Goal: Information Seeking & Learning: Find specific fact

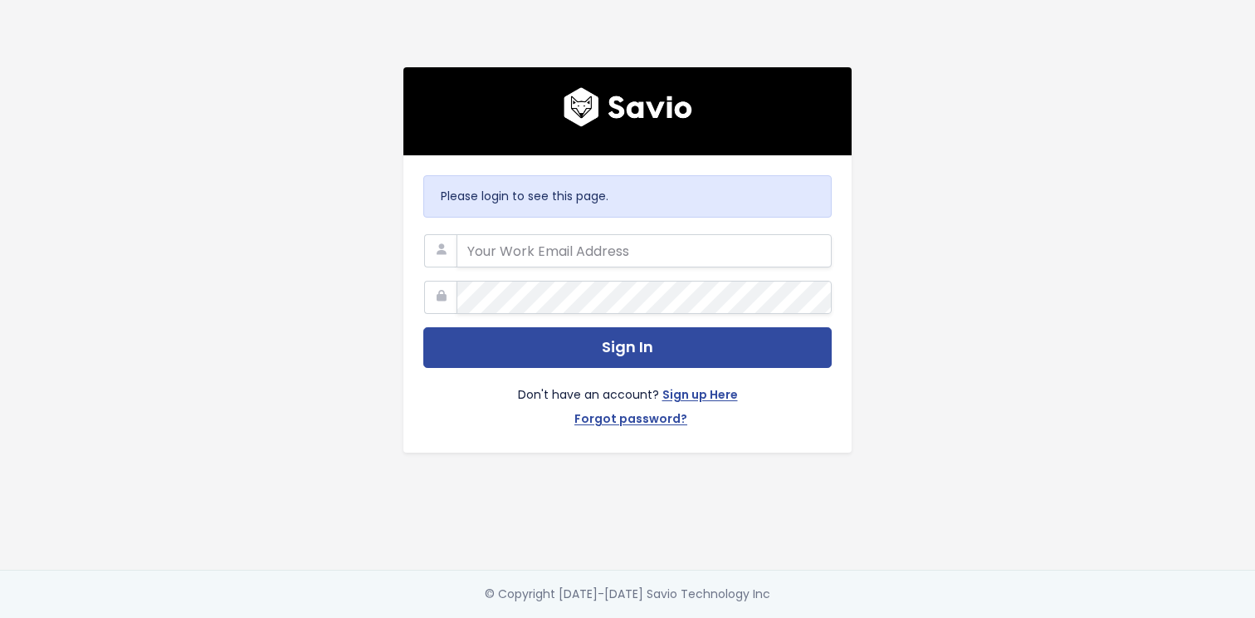
click at [606, 245] on input "email" at bounding box center [644, 250] width 375 height 33
type input "aneysi@betterworld.org"
click at [423, 327] on button "Sign In" at bounding box center [627, 347] width 408 height 41
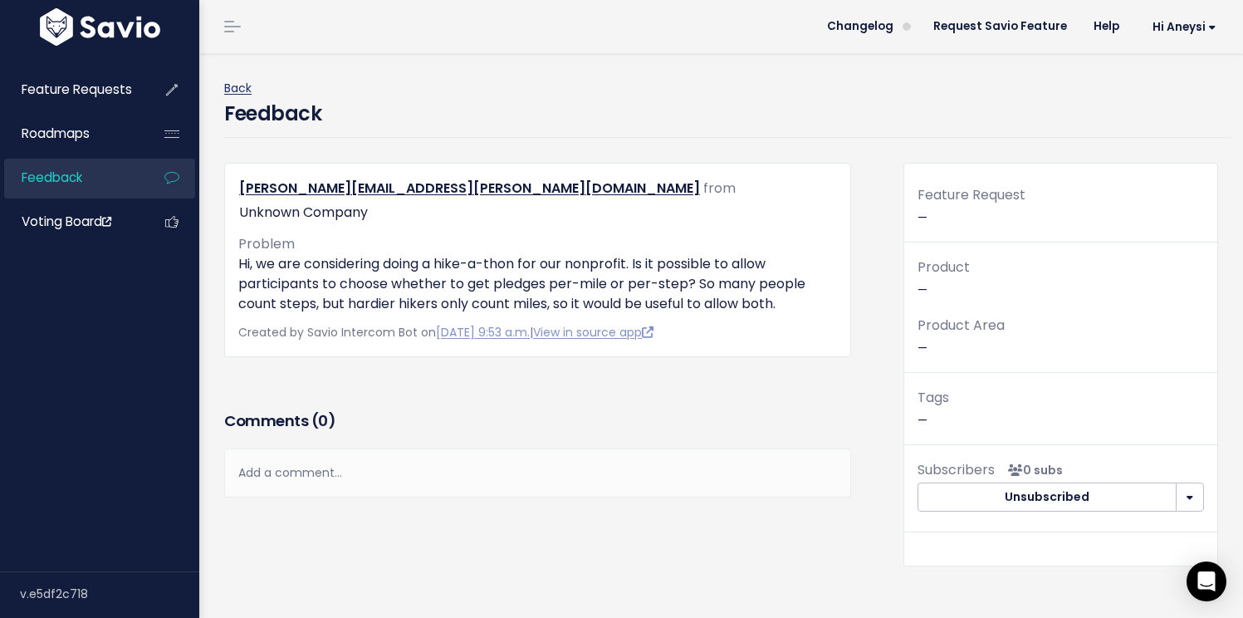
click at [231, 89] on link "Back" at bounding box center [237, 88] width 27 height 17
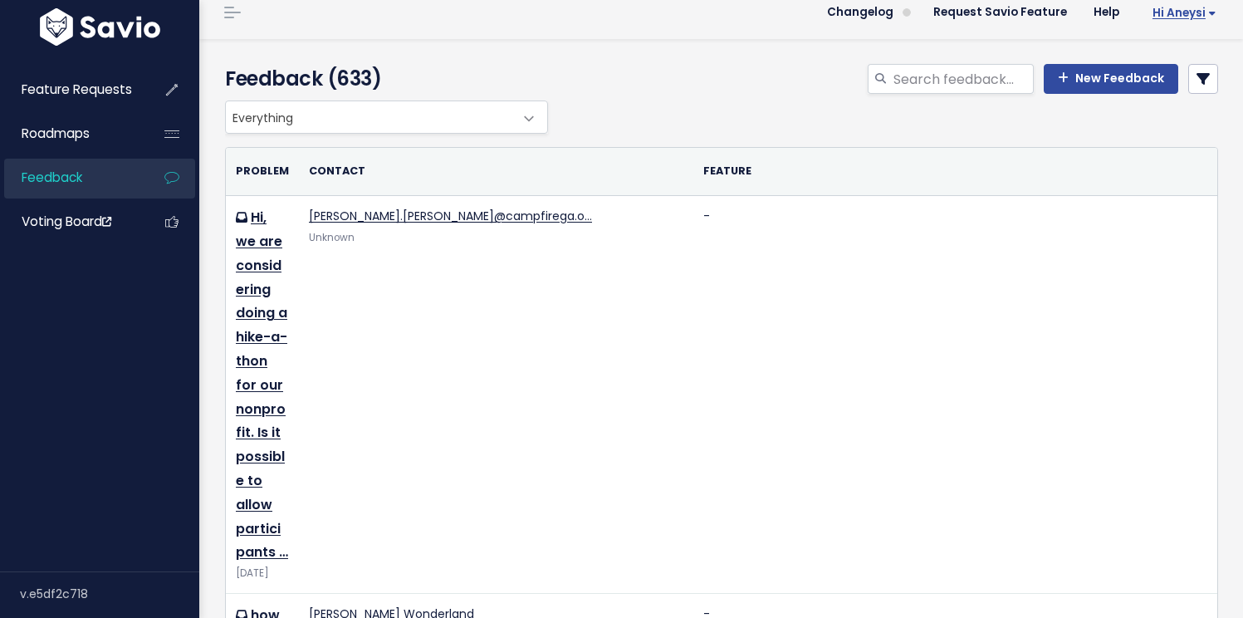
scroll to position [30, 0]
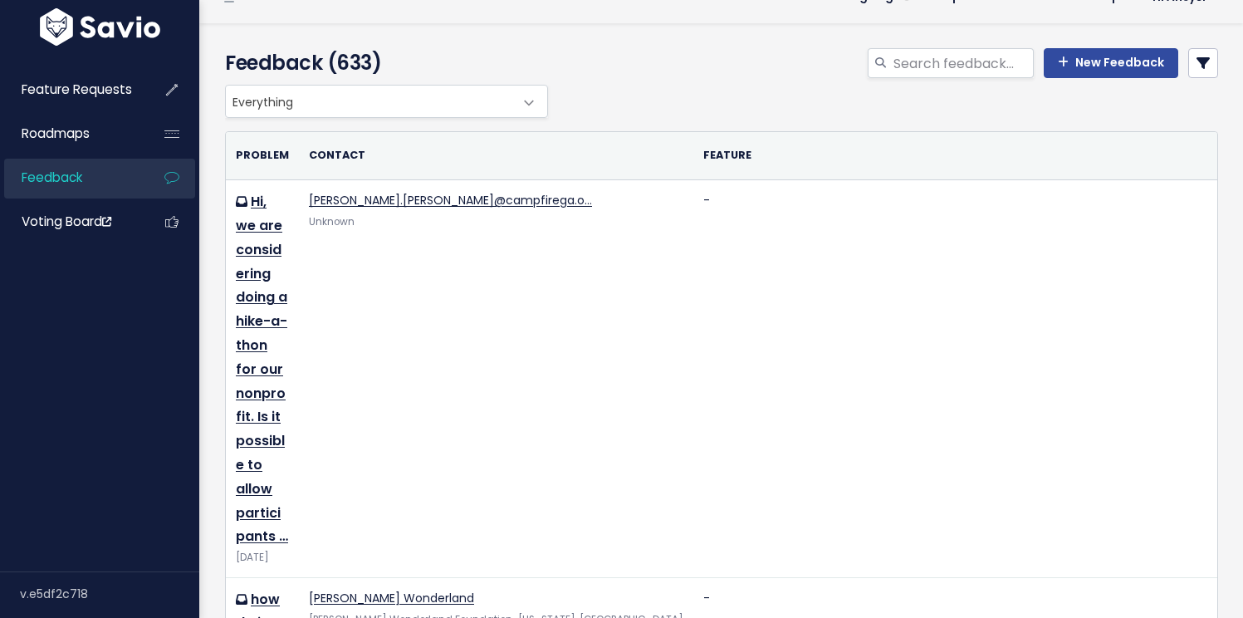
click at [1188, 49] on link at bounding box center [1203, 63] width 30 height 30
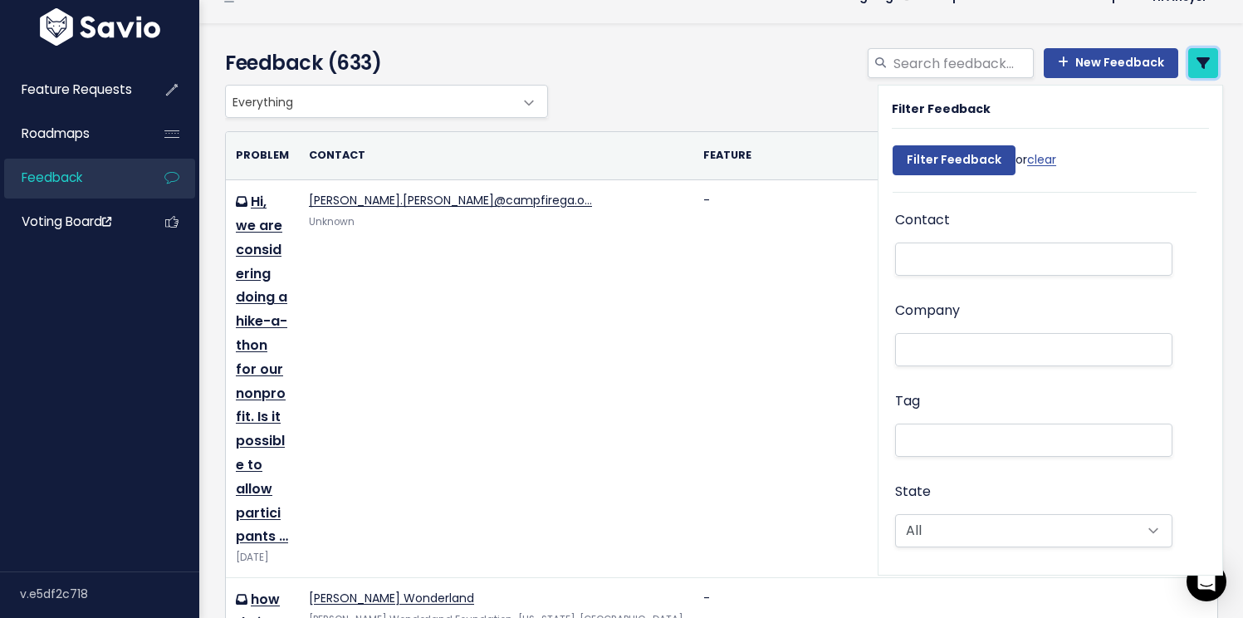
scroll to position [208, 0]
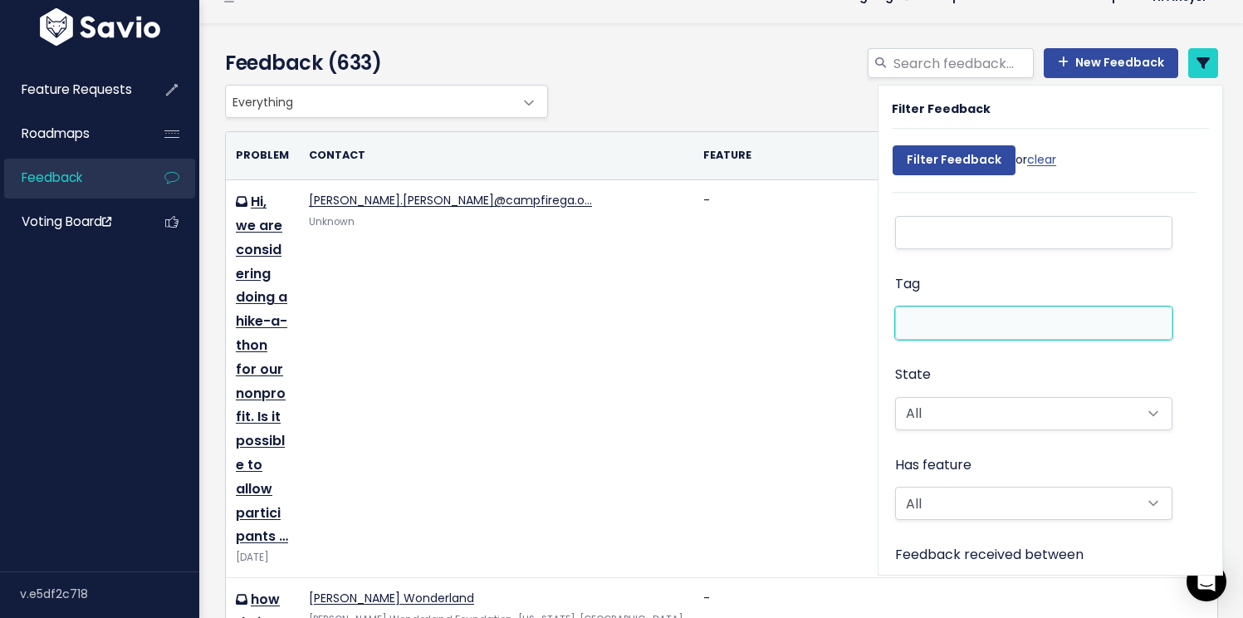
click at [951, 314] on li at bounding box center [1030, 322] width 260 height 17
click at [950, 272] on div "Tag" at bounding box center [1033, 307] width 277 height 71
click at [951, 273] on div "Tag" at bounding box center [1033, 307] width 277 height 71
click at [693, 137] on th "Feature" at bounding box center [1050, 156] width 714 height 48
click at [672, 81] on div "New Feedback" at bounding box center [891, 66] width 679 height 37
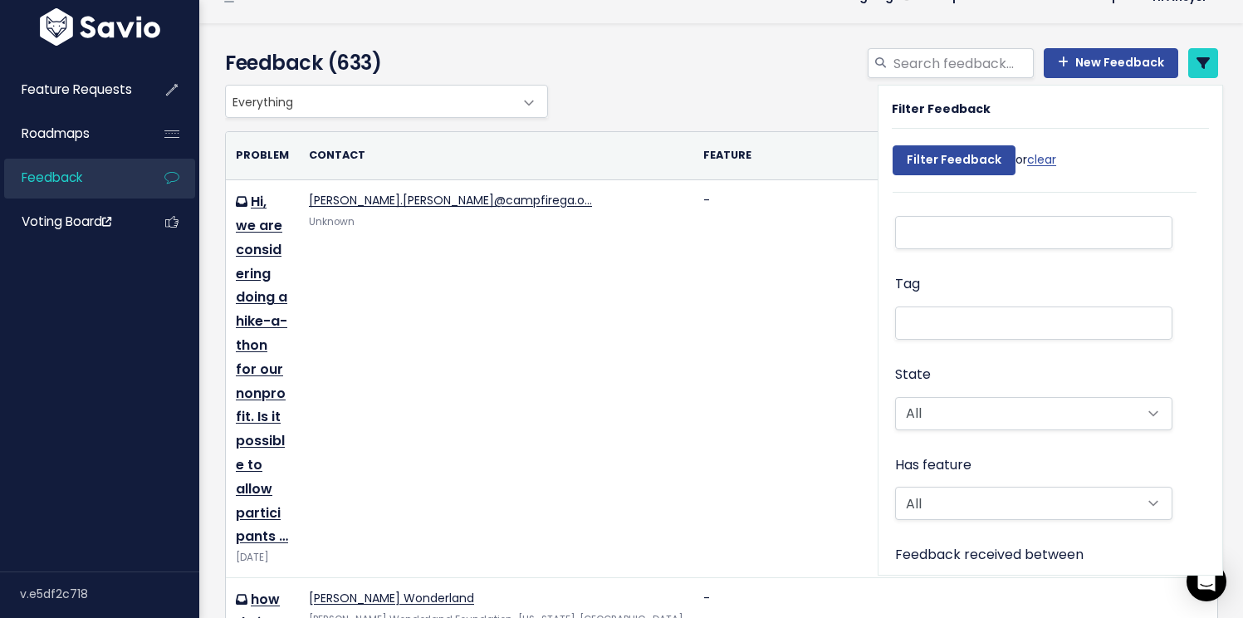
click at [1209, 49] on div "New Feedback" at bounding box center [891, 66] width 679 height 37
click at [1196, 60] on icon at bounding box center [1202, 62] width 13 height 13
click at [789, 80] on div "New Feedback" at bounding box center [891, 66] width 679 height 37
click at [779, 132] on th "Feature" at bounding box center [1050, 156] width 714 height 48
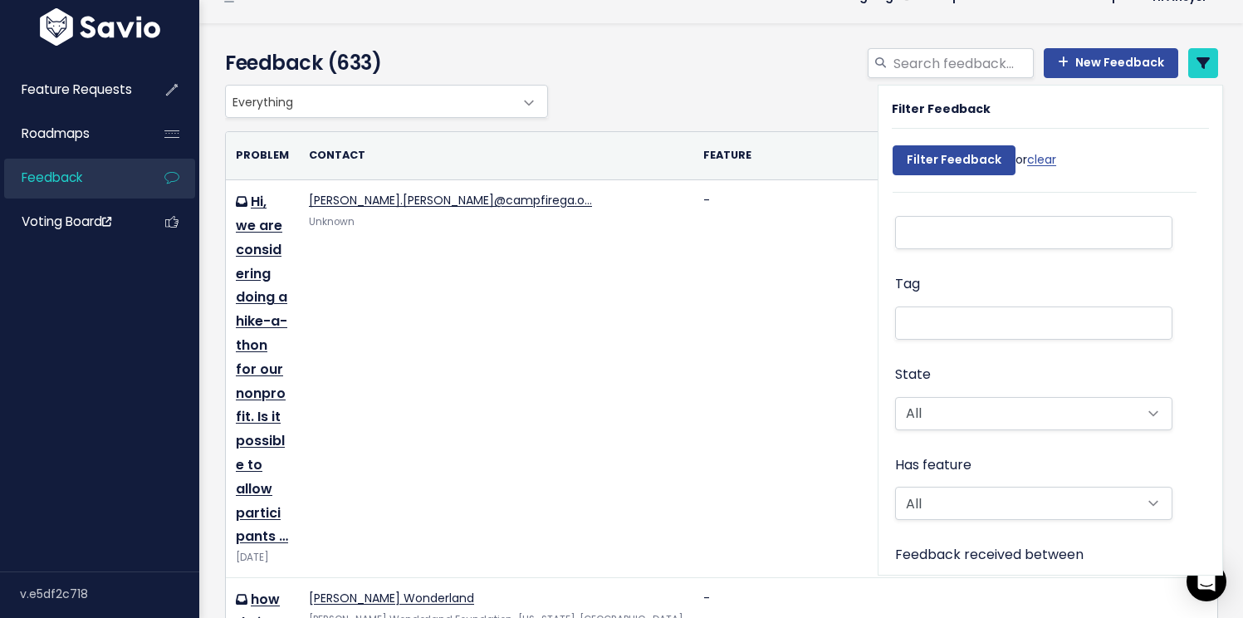
click at [786, 159] on th "Feature" at bounding box center [1050, 156] width 714 height 48
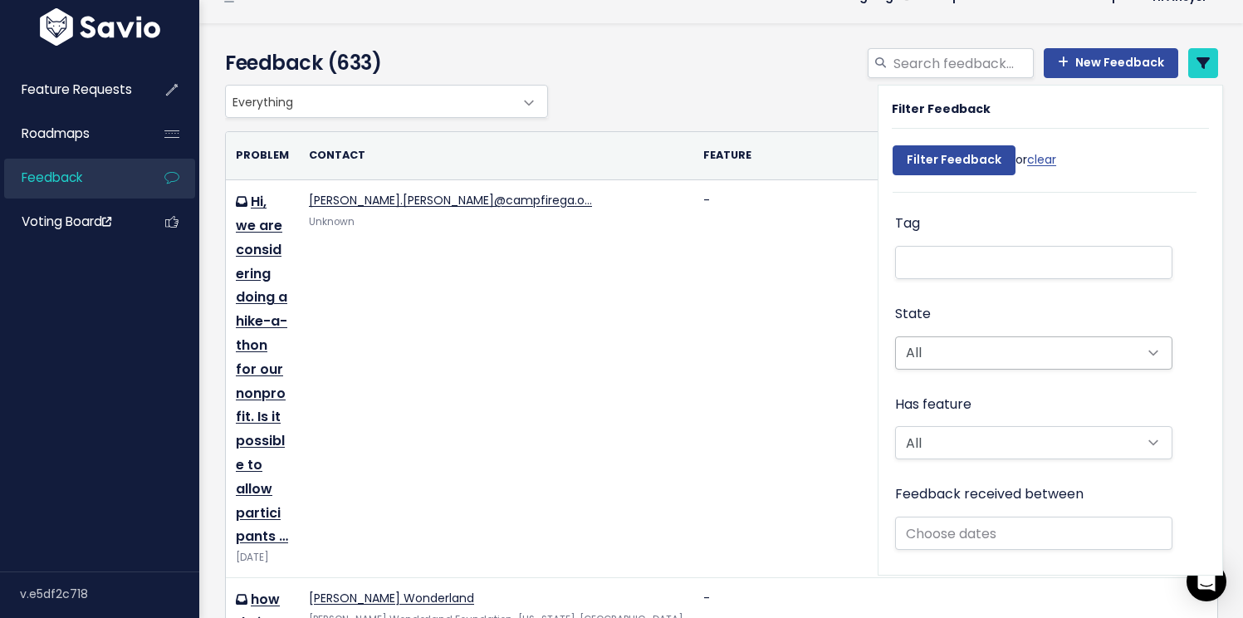
scroll to position [511, 0]
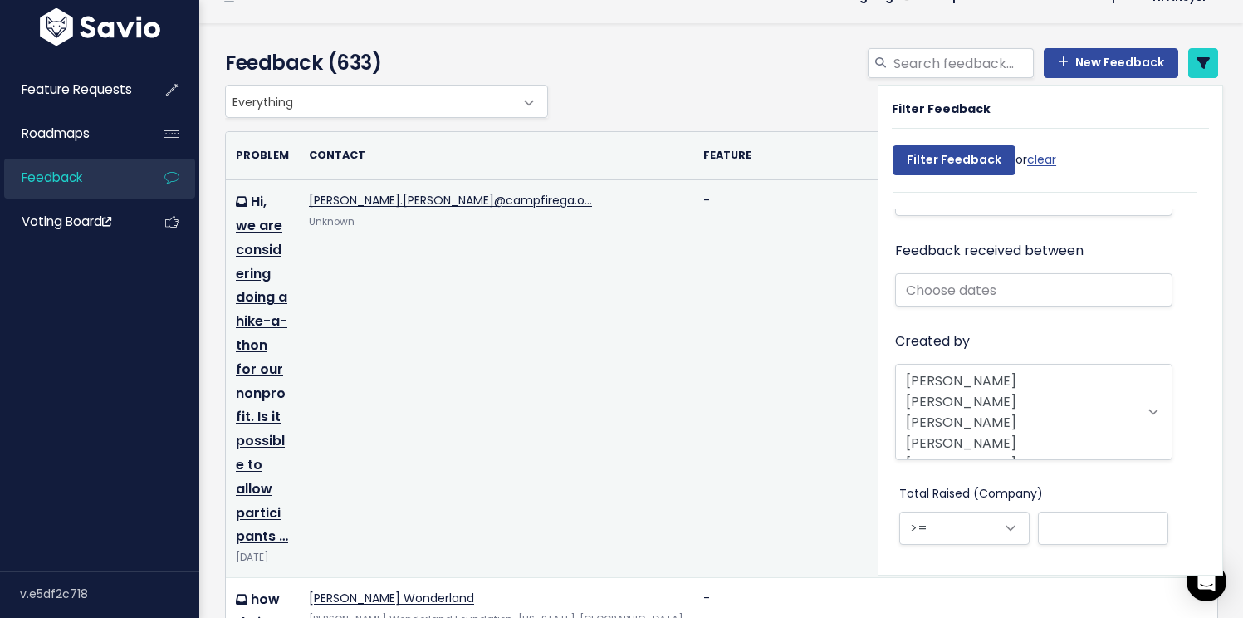
click at [693, 229] on td "-" at bounding box center [1050, 378] width 714 height 397
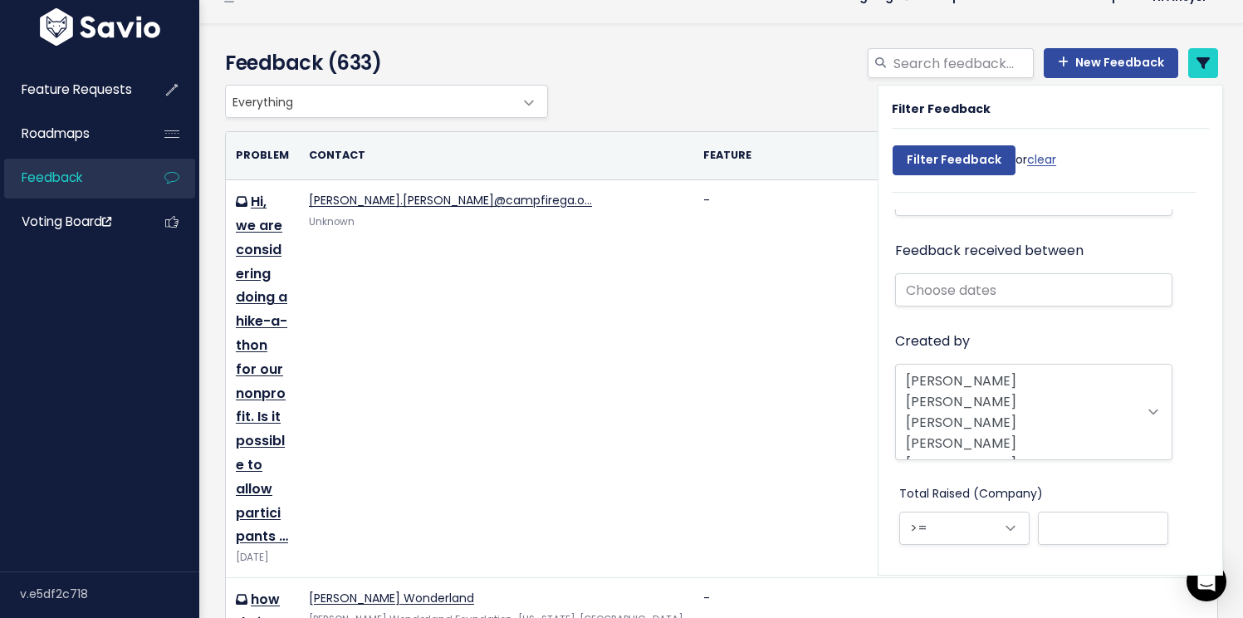
click at [659, 81] on div "New Feedback" at bounding box center [891, 66] width 679 height 37
click at [114, 143] on link "Roadmaps" at bounding box center [71, 134] width 134 height 38
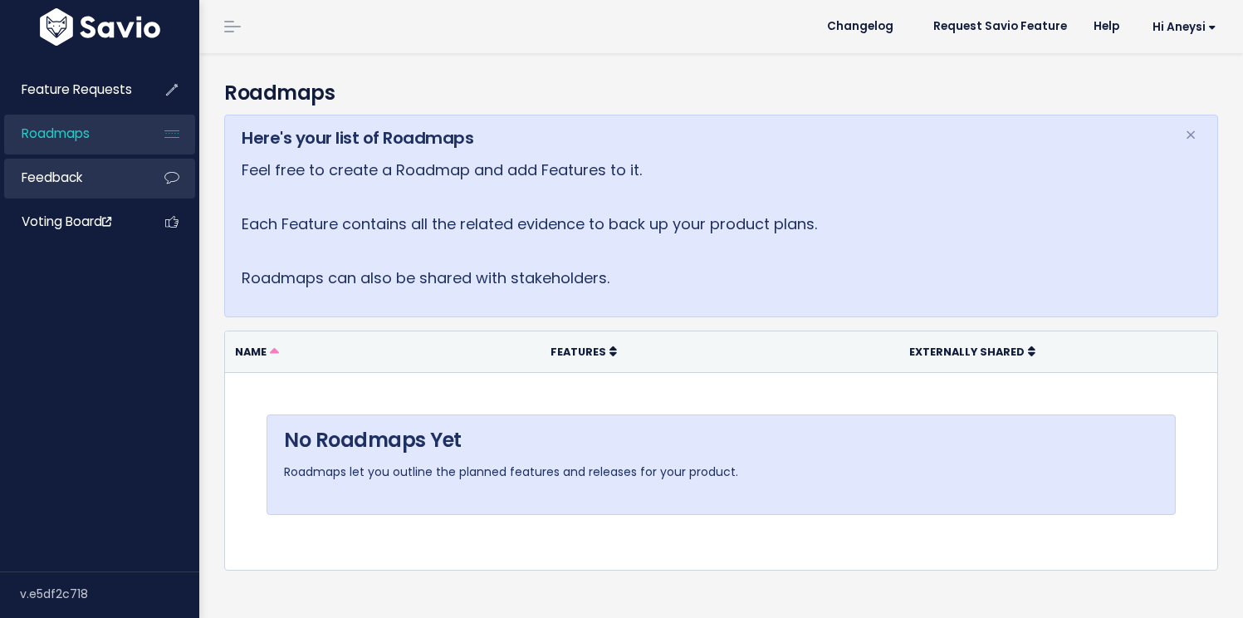
click at [122, 171] on link "Feedback" at bounding box center [71, 178] width 134 height 38
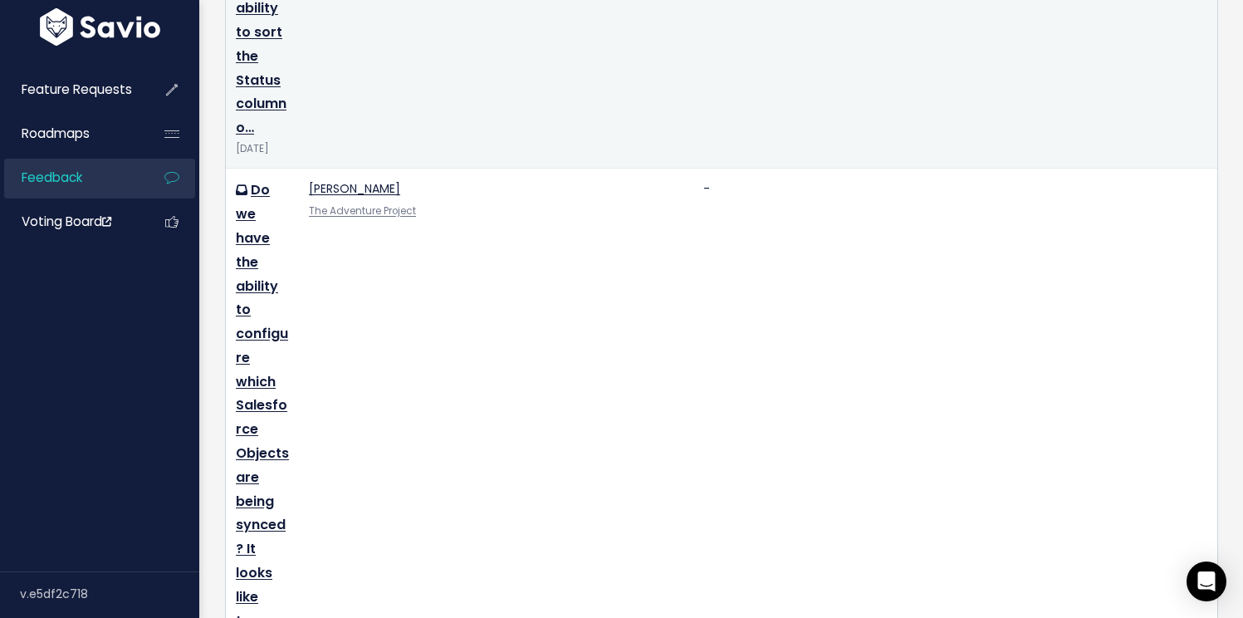
scroll to position [1537, 0]
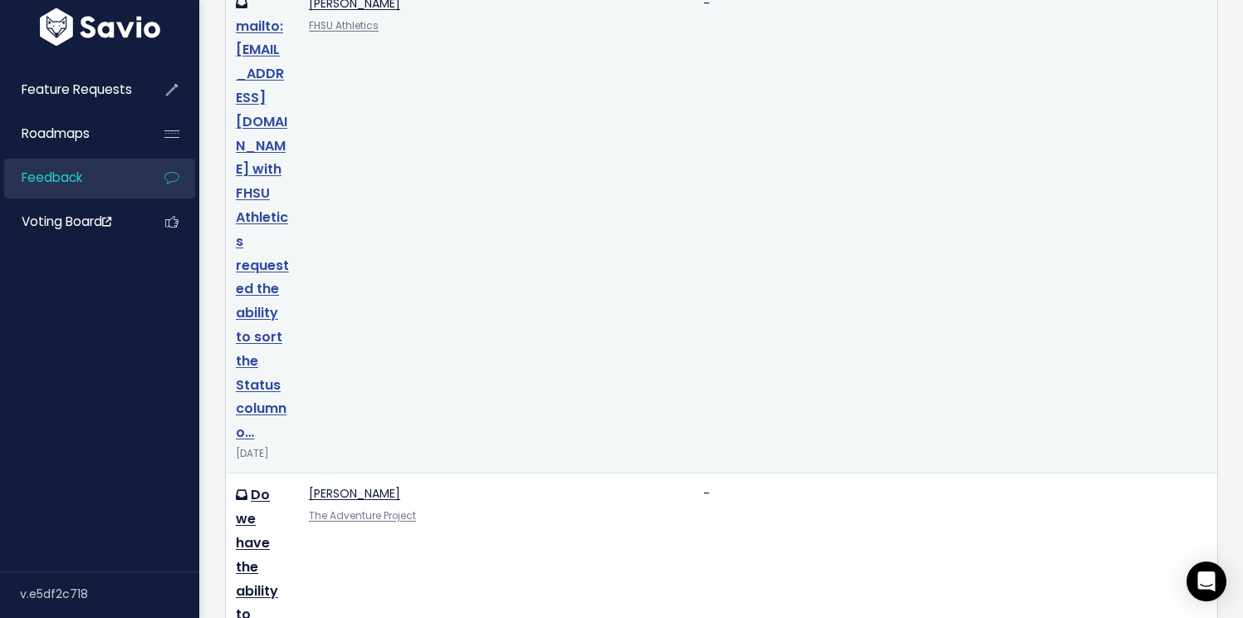
click at [242, 95] on link "mailto:tjneuburger@gmail.com with FHSU Athletics requested the ability to sort …" at bounding box center [262, 230] width 53 height 426
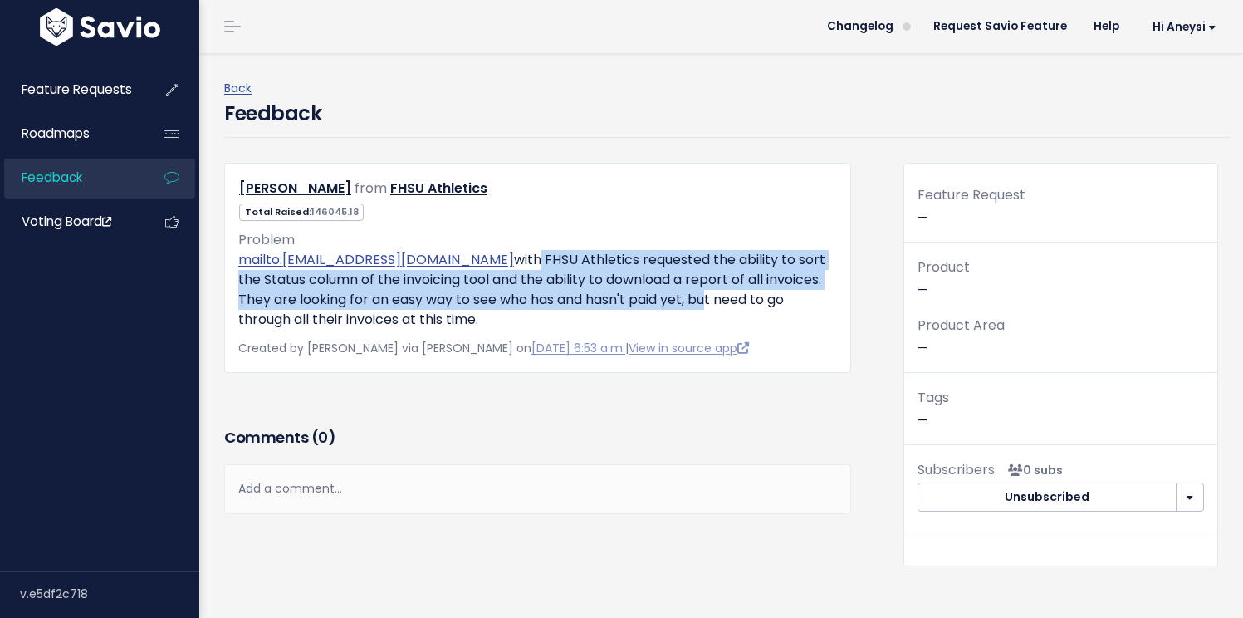
drag, startPoint x: 468, startPoint y: 256, endPoint x: 706, endPoint y: 307, distance: 242.7
click at [706, 307] on p "mailto:[EMAIL_ADDRESS][DOMAIN_NAME] with FHSU Athletics requested the ability t…" at bounding box center [537, 290] width 598 height 80
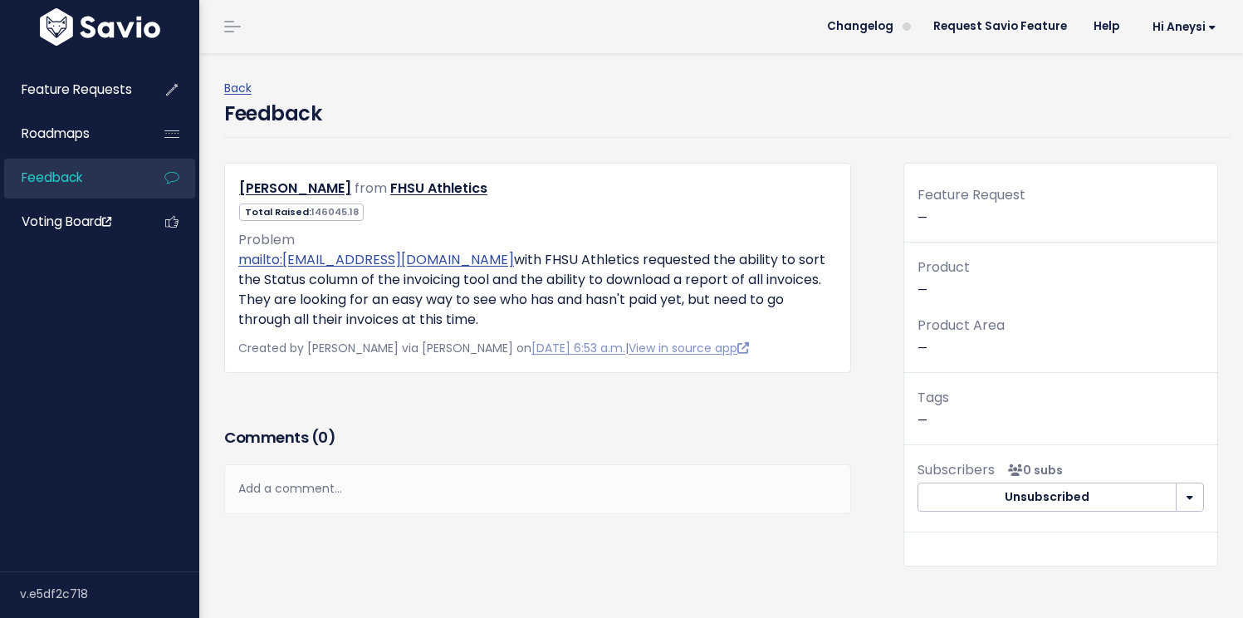
drag, startPoint x: 765, startPoint y: 281, endPoint x: 722, endPoint y: 287, distance: 43.6
click at [765, 281] on p "mailto:tjneuburger@gmail.com with FHSU Athletics requested the ability to sort …" at bounding box center [537, 290] width 598 height 80
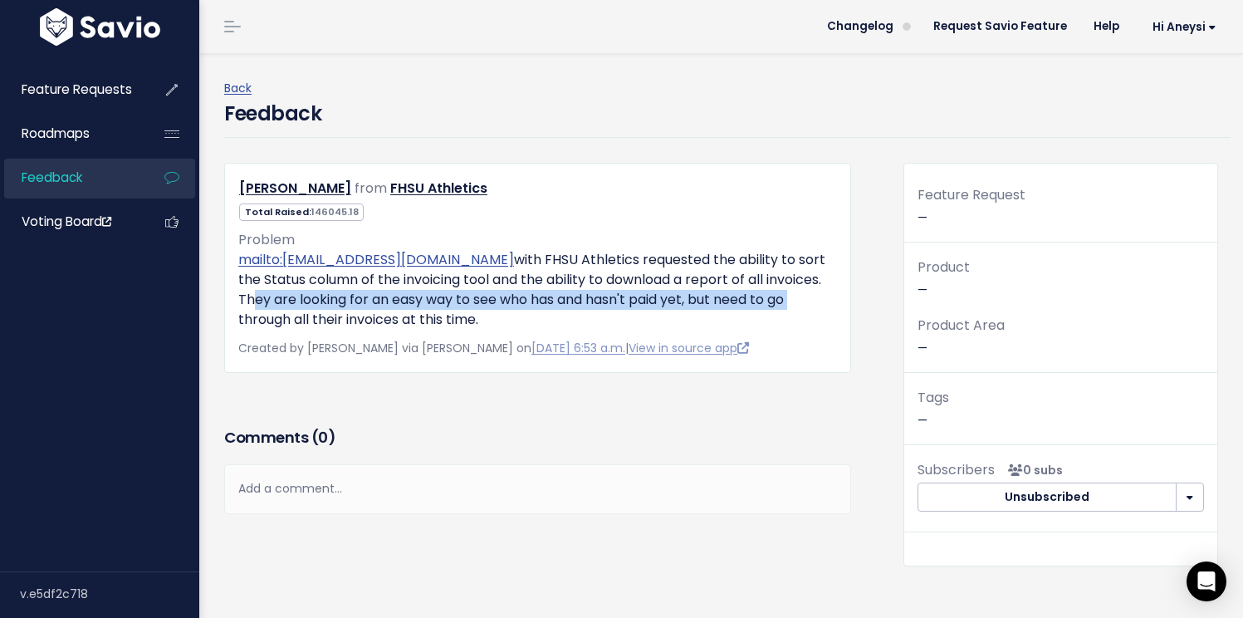
drag, startPoint x: 248, startPoint y: 302, endPoint x: 791, endPoint y: 295, distance: 542.9
click at [793, 296] on p "mailto:tjneuburger@gmail.com with FHSU Athletics requested the ability to sort …" at bounding box center [537, 290] width 598 height 80
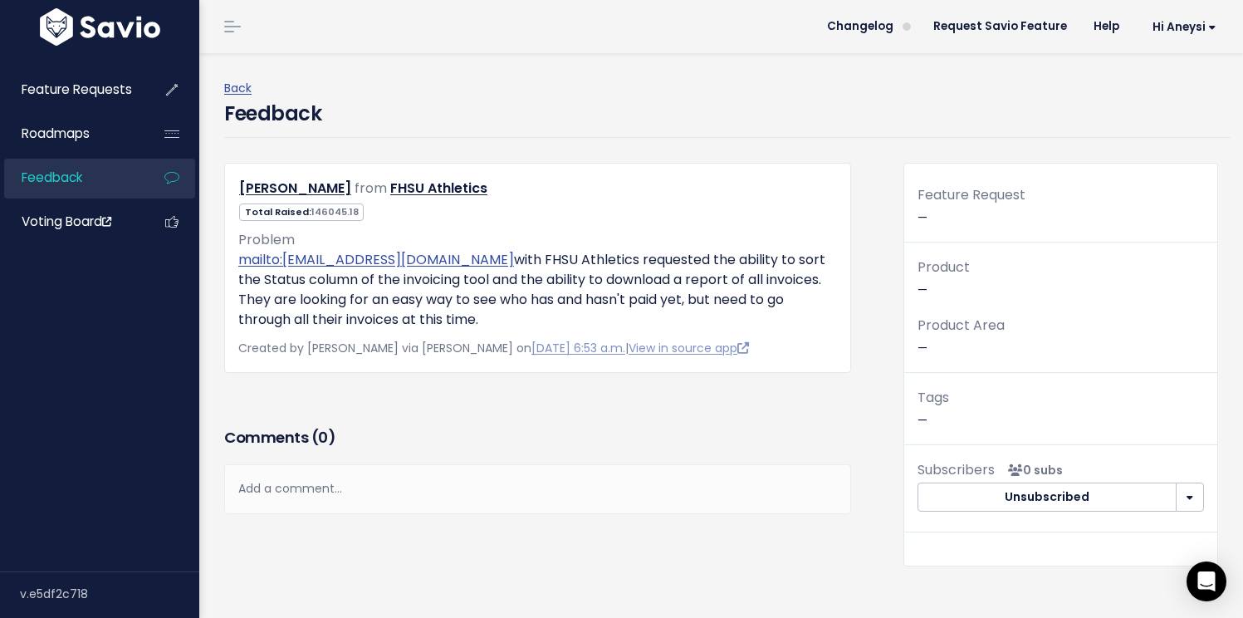
drag, startPoint x: 732, startPoint y: 291, endPoint x: 701, endPoint y: 293, distance: 30.8
click at [732, 291] on p "mailto:tjneuburger@gmail.com with FHSU Athletics requested the ability to sort …" at bounding box center [537, 290] width 598 height 80
drag, startPoint x: 457, startPoint y: 263, endPoint x: 708, endPoint y: 315, distance: 256.7
click at [708, 315] on p "mailto:tjneuburger@gmail.com with FHSU Athletics requested the ability to sort …" at bounding box center [537, 290] width 598 height 80
click at [709, 315] on p "mailto:tjneuburger@gmail.com with FHSU Athletics requested the ability to sort …" at bounding box center [537, 290] width 598 height 80
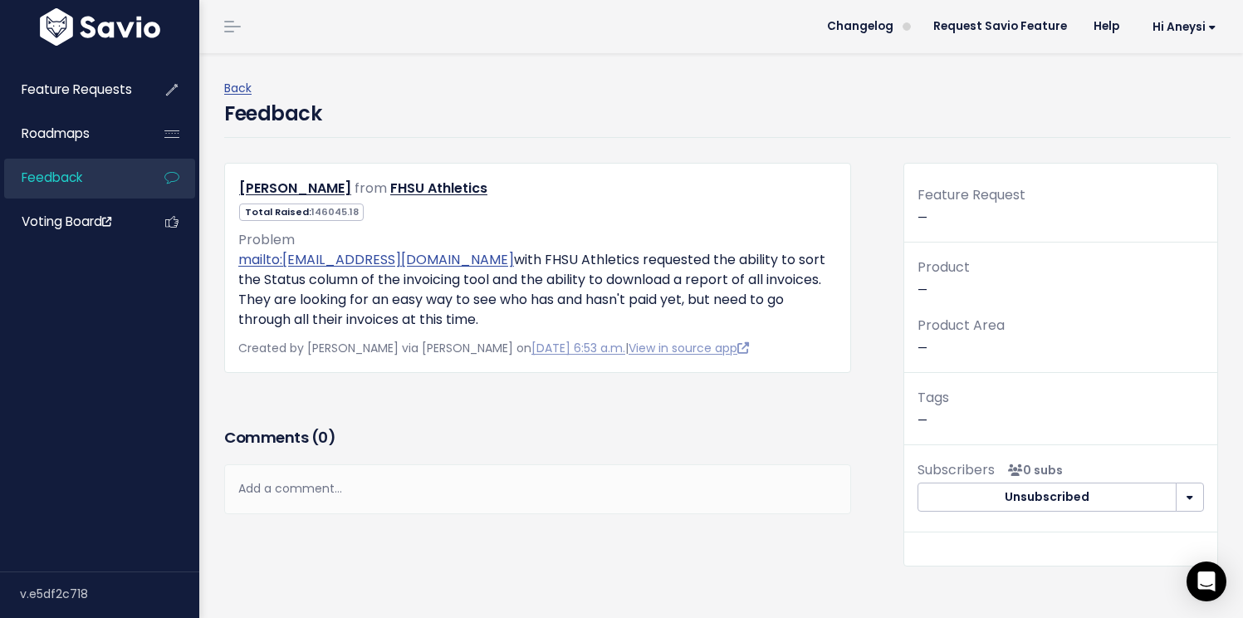
click at [1014, 393] on p "Tags —" at bounding box center [1060, 408] width 286 height 45
click at [917, 416] on p "Tags —" at bounding box center [1060, 408] width 286 height 45
click at [921, 416] on p "Tags —" at bounding box center [1060, 408] width 286 height 45
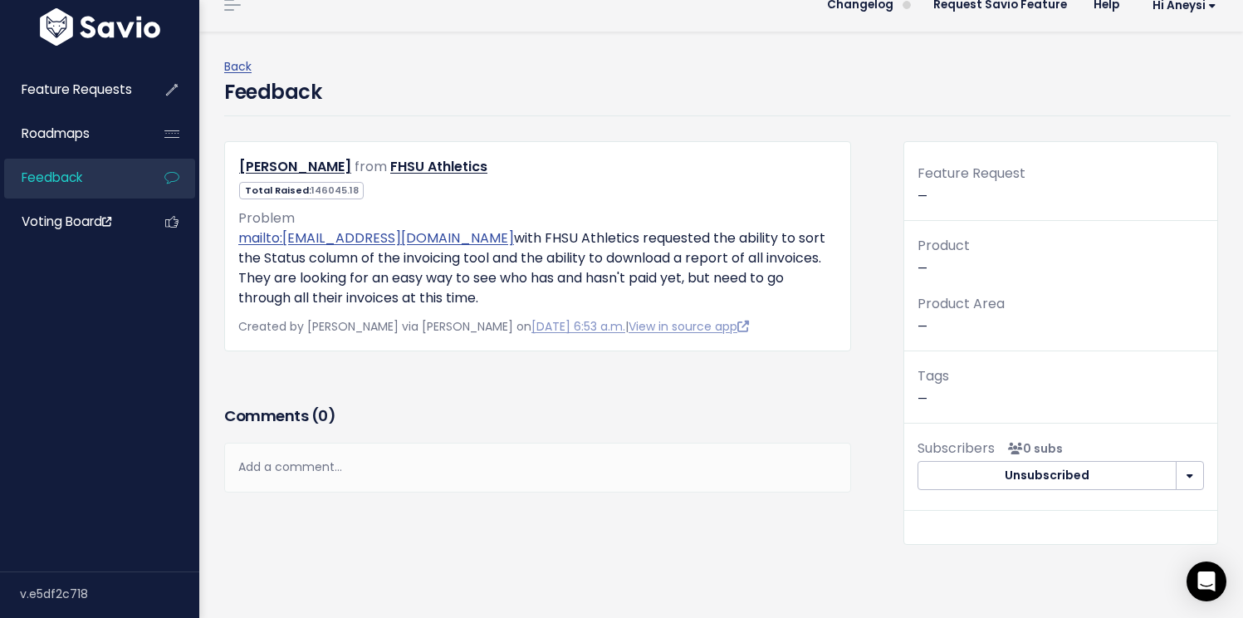
scroll to position [67, 0]
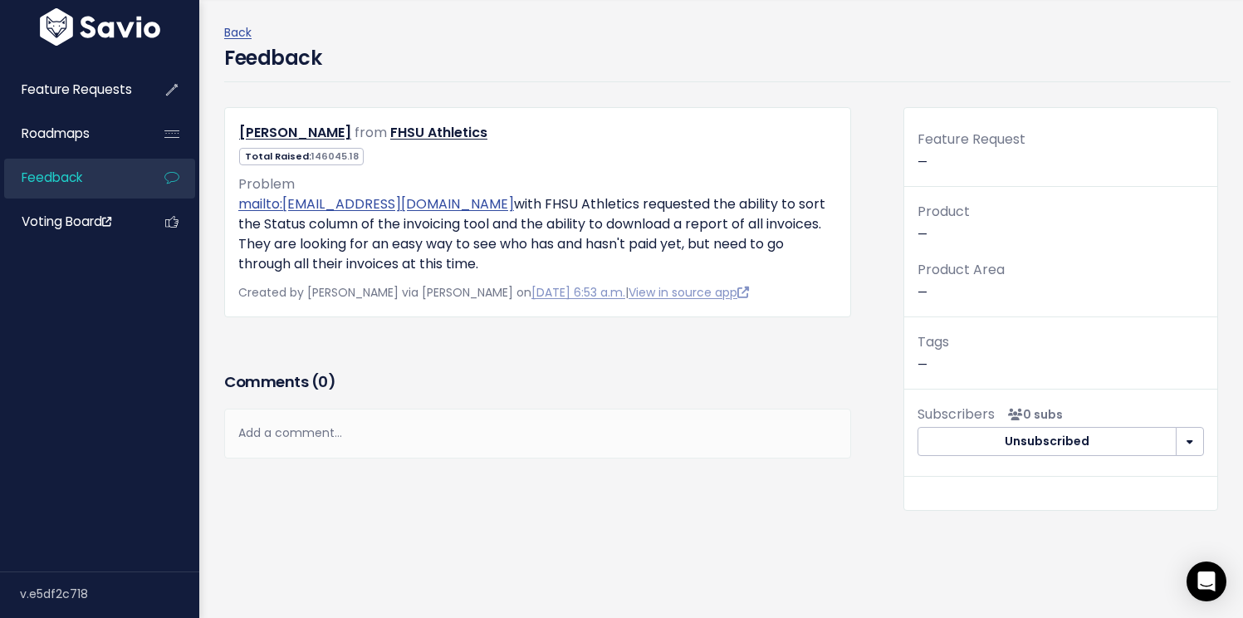
click at [917, 334] on span "Tags" at bounding box center [933, 341] width 32 height 19
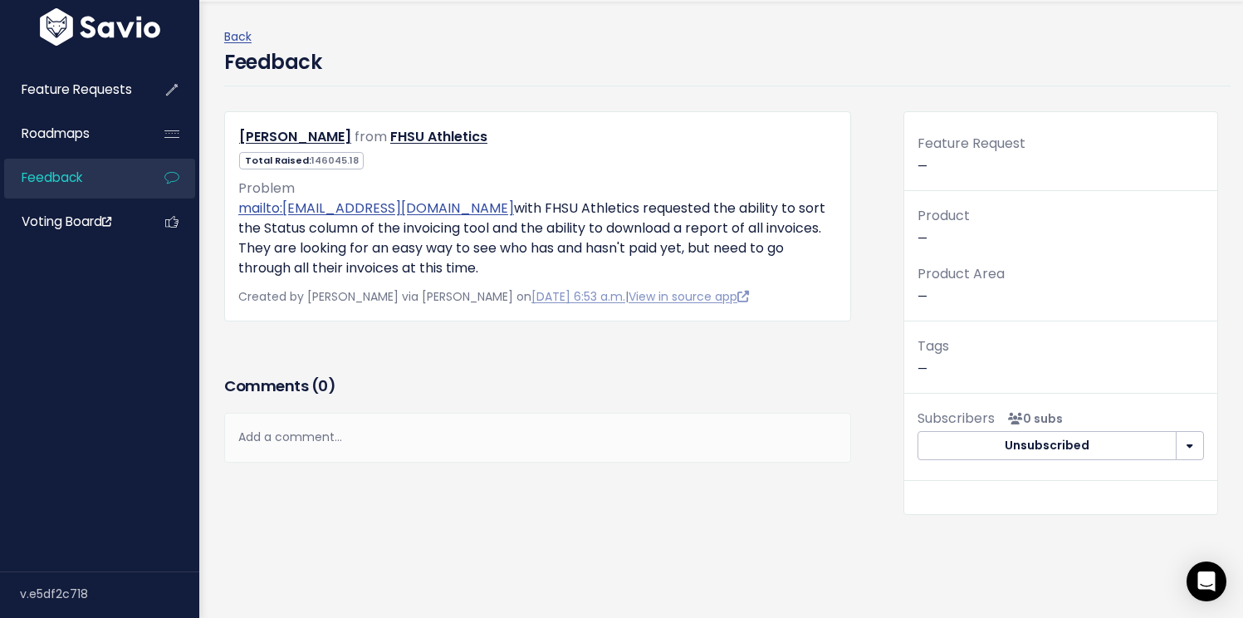
scroll to position [0, 0]
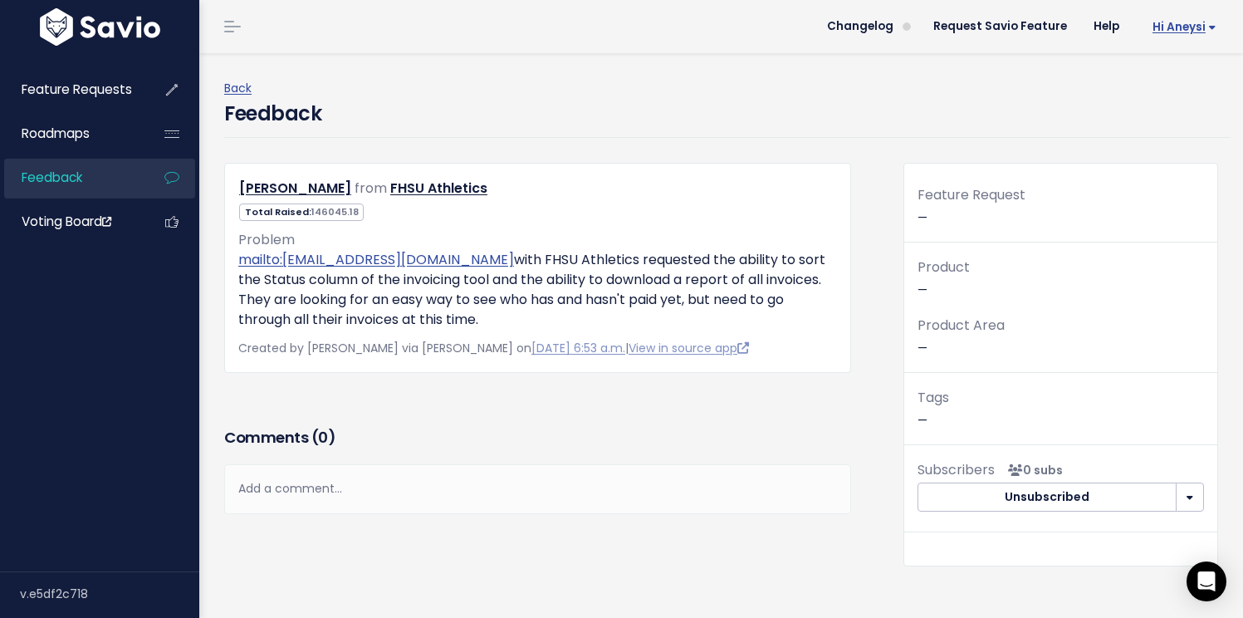
click at [1152, 27] on span "Hi Aneysi" at bounding box center [1184, 27] width 64 height 12
click at [1142, 107] on link "Logout" at bounding box center [1163, 108] width 120 height 32
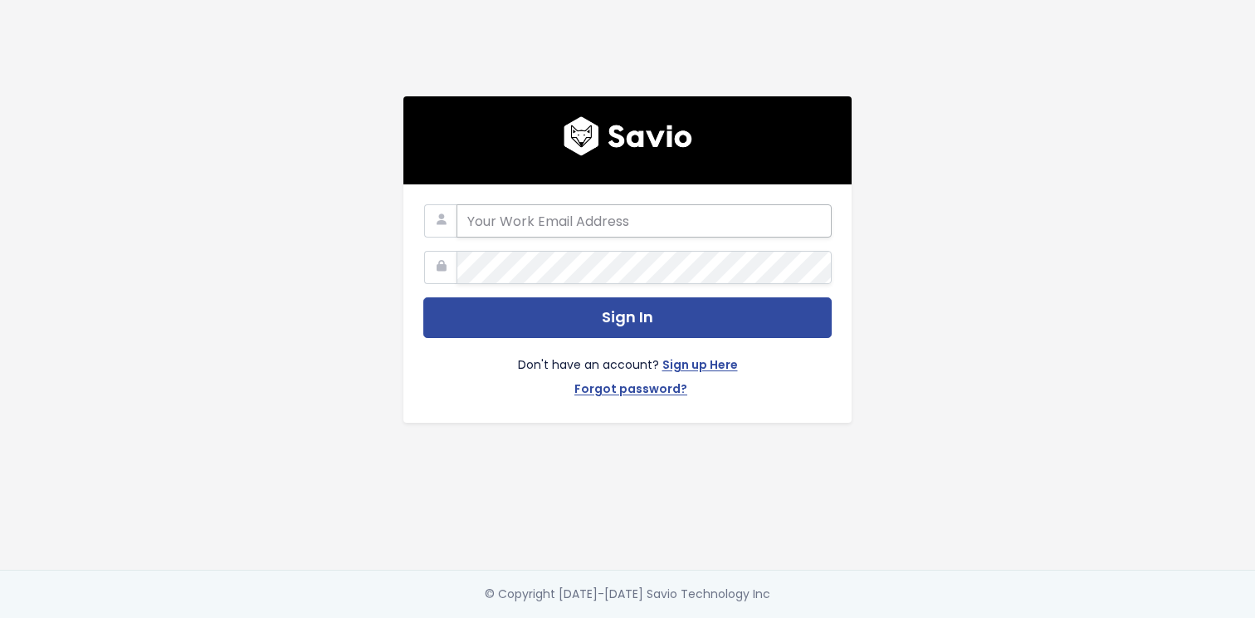
click at [578, 208] on input "email" at bounding box center [644, 220] width 375 height 33
type input "[PERSON_NAME][EMAIL_ADDRESS][DOMAIN_NAME]"
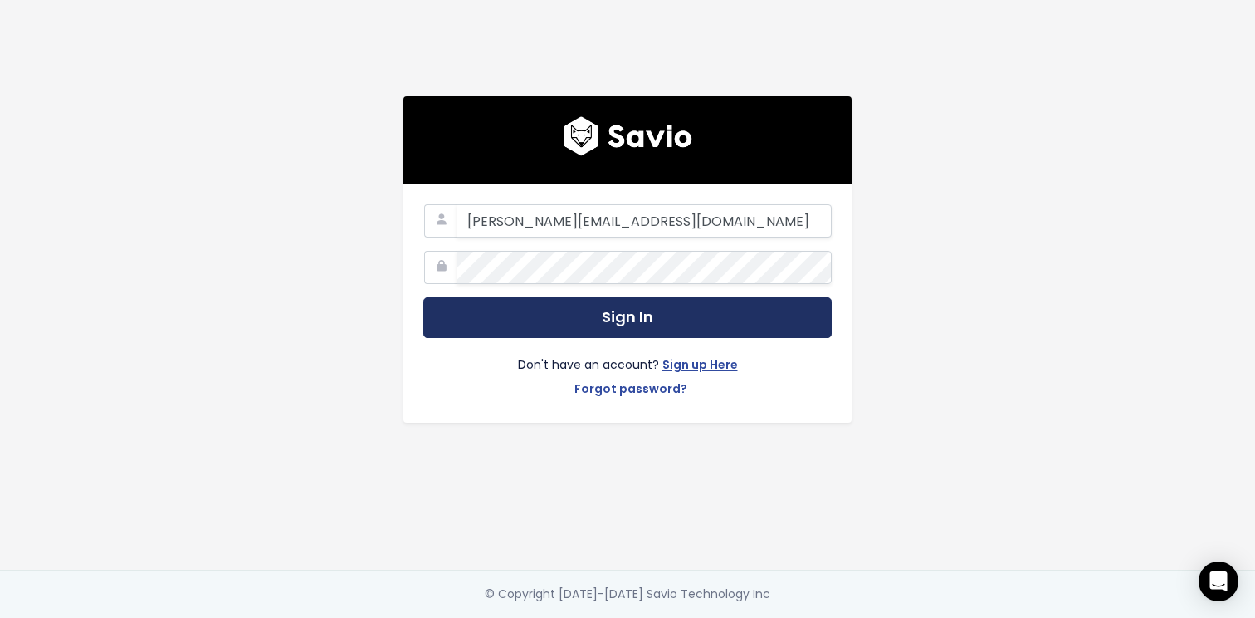
click at [571, 297] on button "Sign In" at bounding box center [627, 317] width 408 height 41
